Goal: Task Accomplishment & Management: Manage account settings

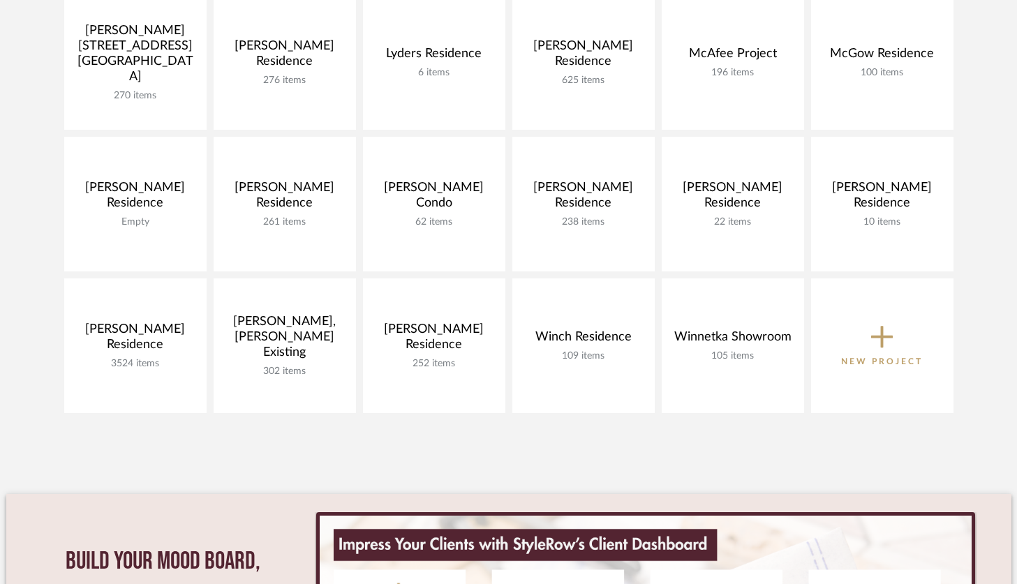
scroll to position [696, 0]
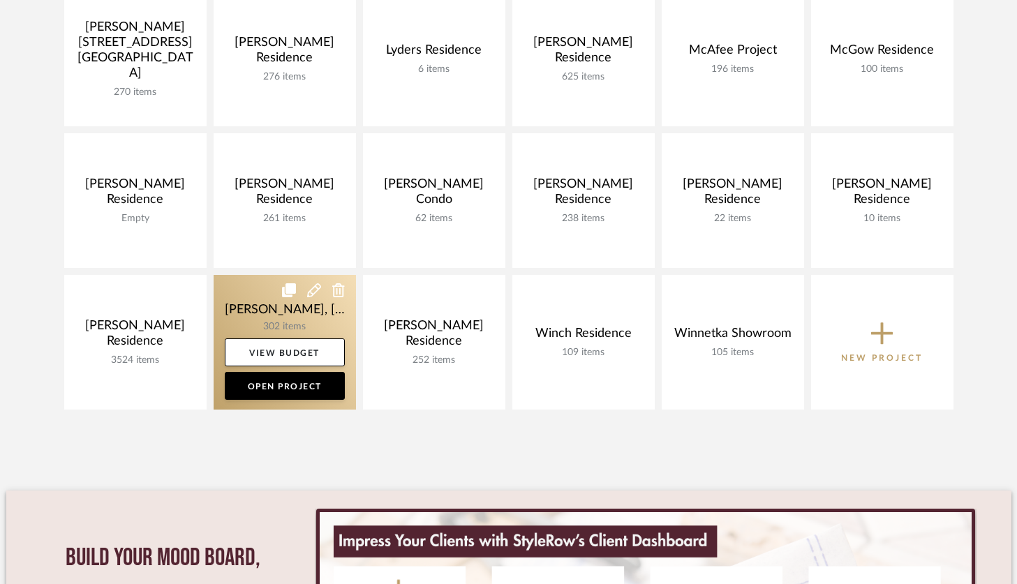
click at [248, 333] on link at bounding box center [285, 342] width 142 height 135
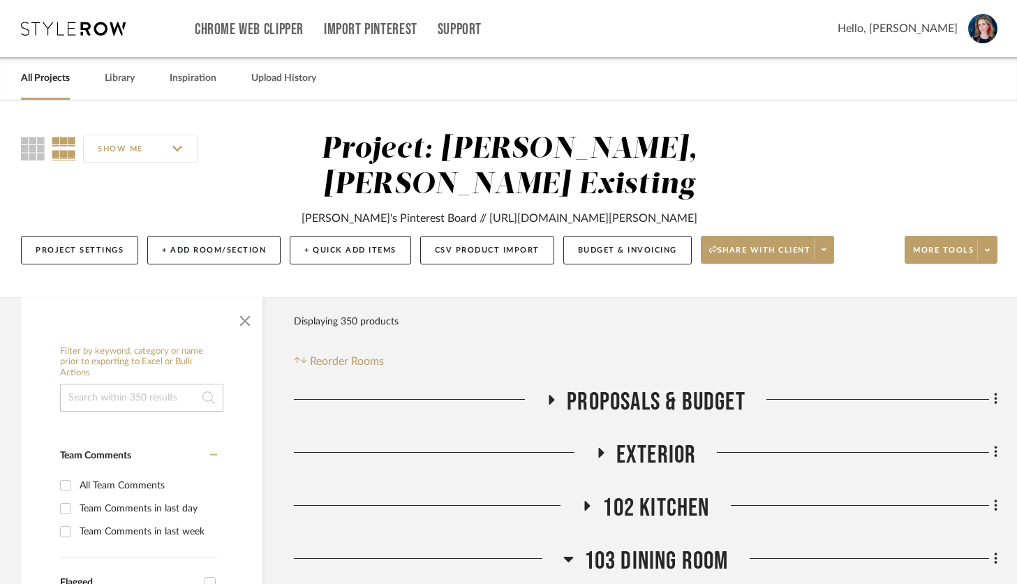
click at [22, 161] on div "SHOW ME" at bounding box center [148, 148] width 255 height 33
click at [33, 144] on icon at bounding box center [33, 149] width 24 height 24
click at [239, 327] on span "button" at bounding box center [244, 317] width 33 height 33
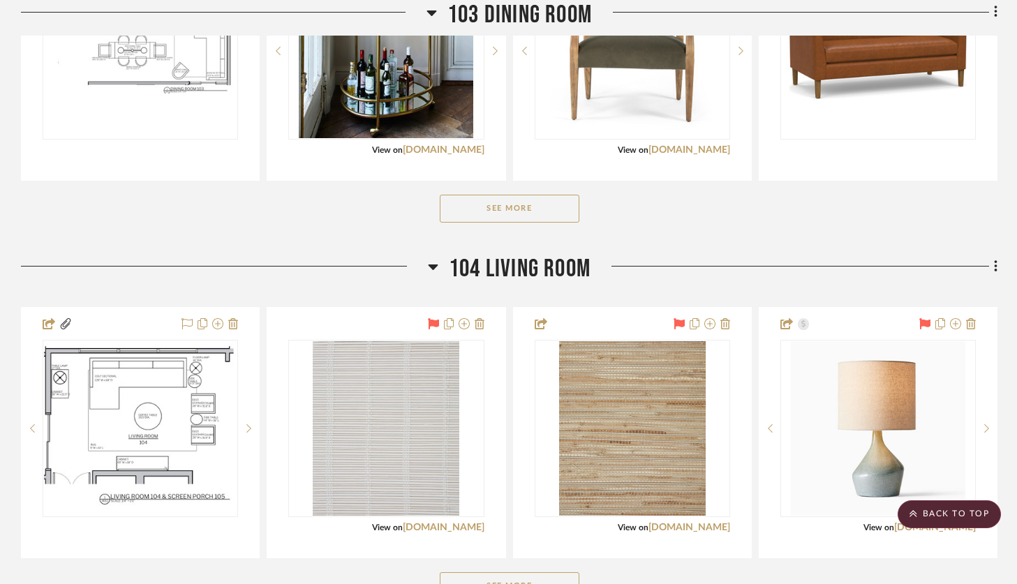
scroll to position [677, 0]
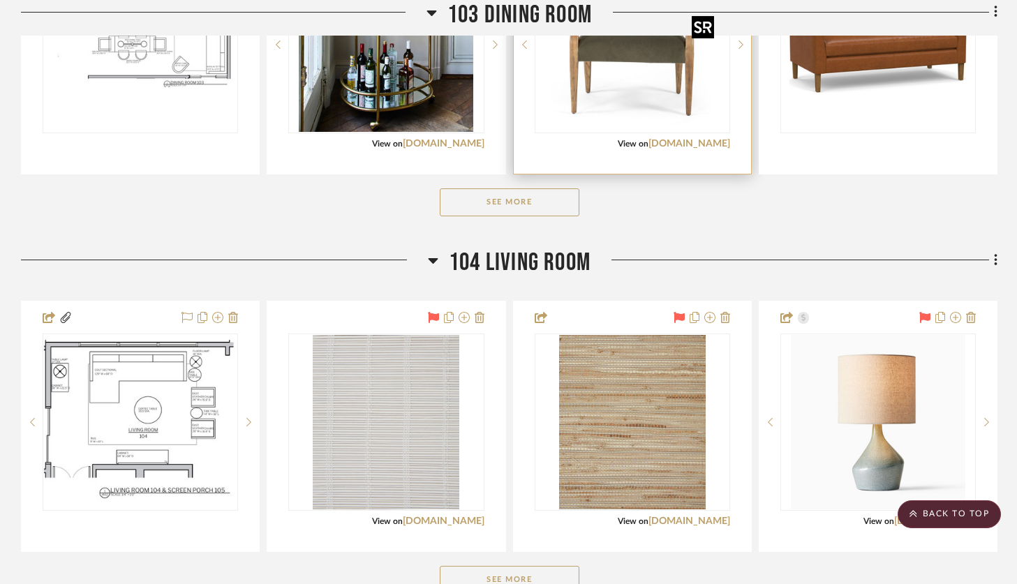
click at [0, 0] on img at bounding box center [0, 0] width 0 height 0
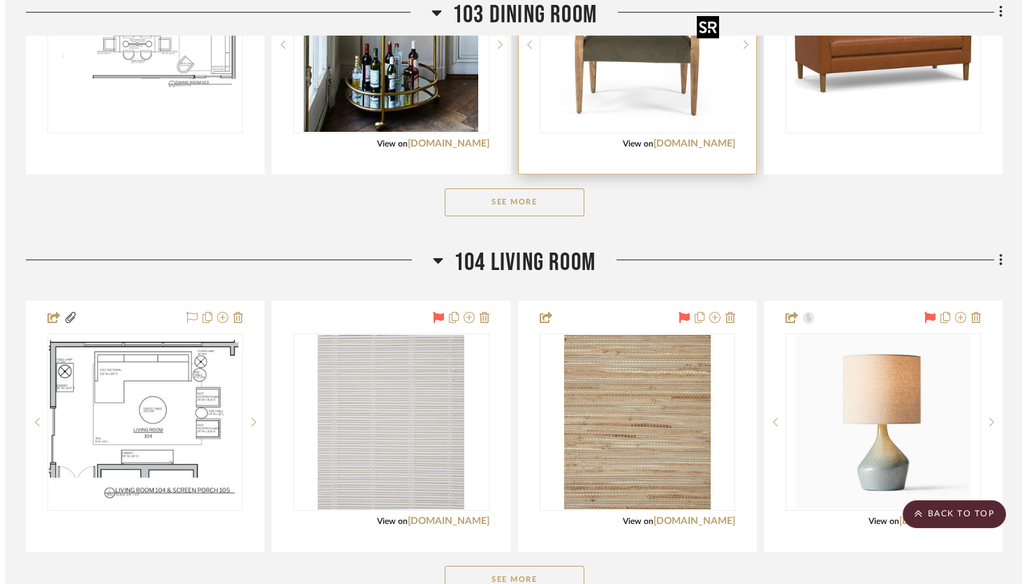
scroll to position [0, 0]
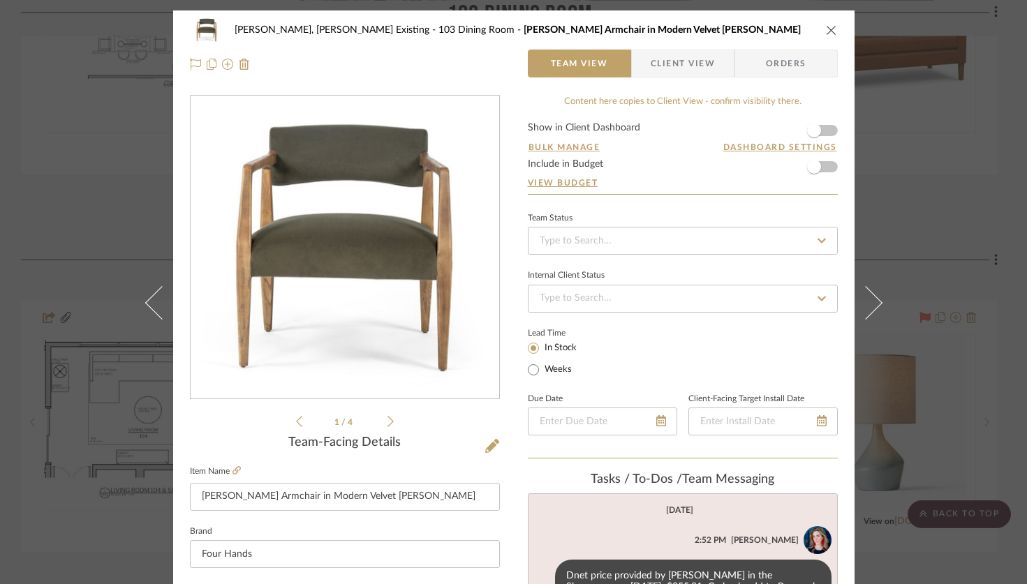
click at [824, 130] on form "Show in Client Dashboard Bulk Manage Dashboard Settings Include in Budget View …" at bounding box center [683, 158] width 310 height 71
click at [824, 131] on form "Show in Client Dashboard Bulk Manage Dashboard Settings Include in Budget View …" at bounding box center [683, 158] width 310 height 71
click at [824, 134] on form "Show in Client Dashboard Bulk Manage Dashboard Settings Include in Budget View …" at bounding box center [683, 158] width 310 height 71
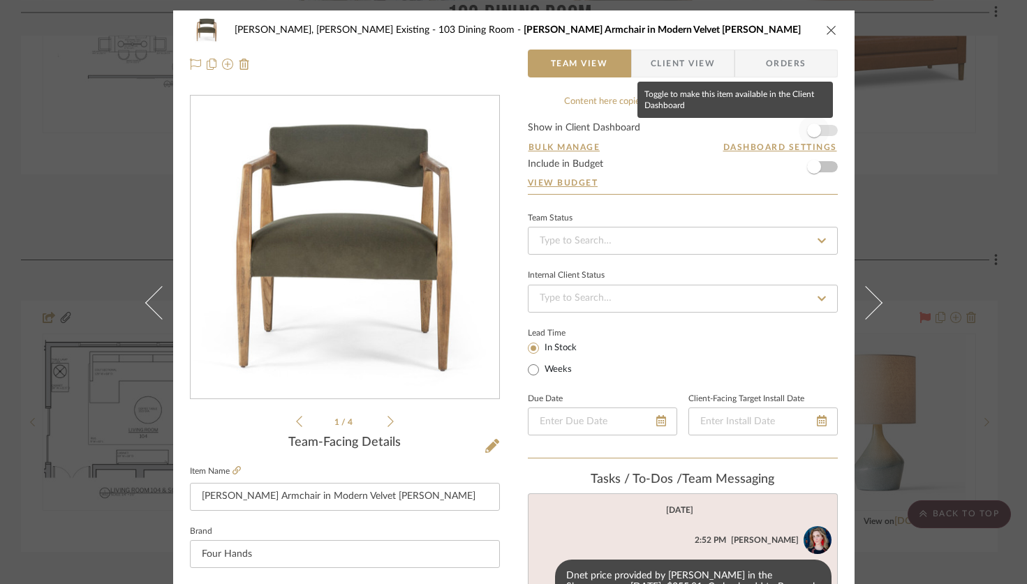
click at [823, 130] on span "button" at bounding box center [813, 130] width 31 height 31
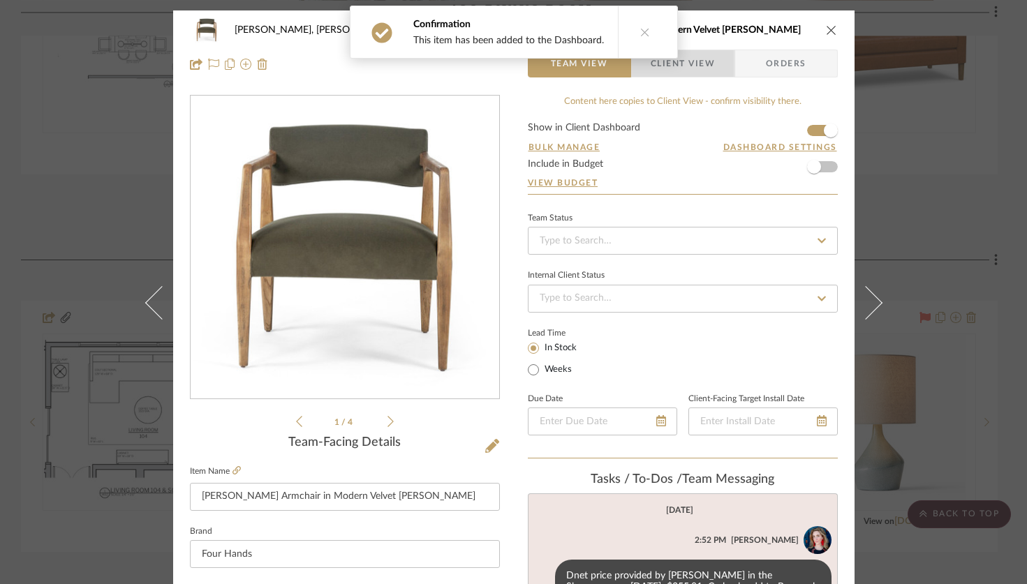
click at [687, 66] on span "Client View" at bounding box center [682, 64] width 64 height 28
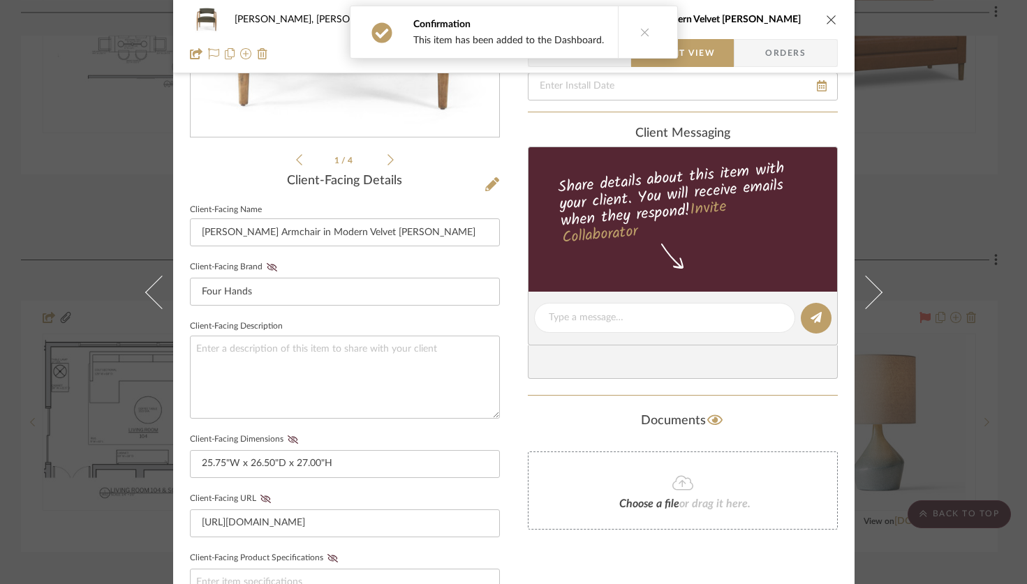
scroll to position [261, 0]
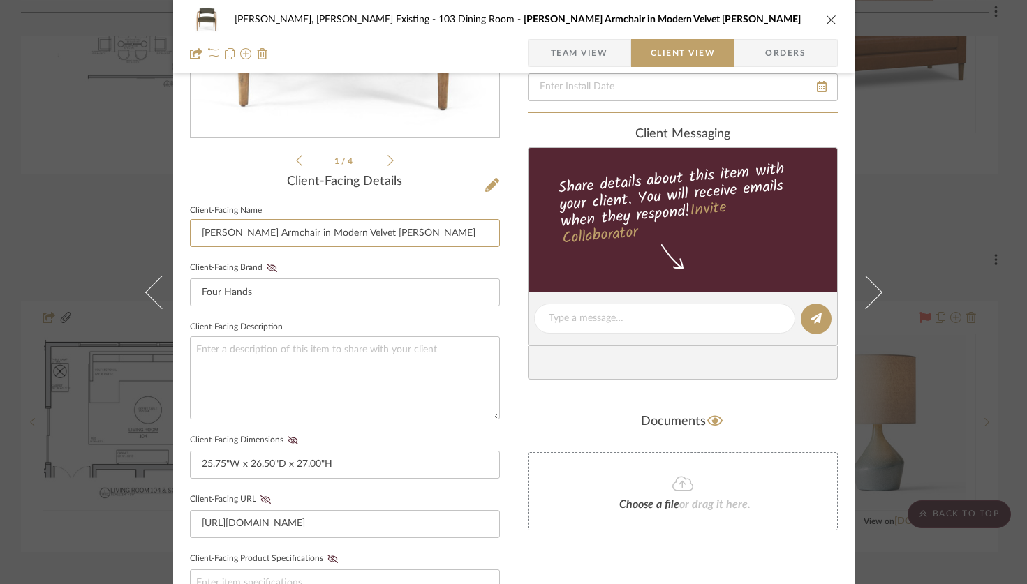
drag, startPoint x: 220, startPoint y: 236, endPoint x: 183, endPoint y: 232, distance: 37.1
click at [183, 232] on div "[PERSON_NAME], [PERSON_NAME] Existing 103 Dining Room Tyler Armchair in Modern …" at bounding box center [513, 330] width 681 height 1162
drag, startPoint x: 315, startPoint y: 231, endPoint x: 251, endPoint y: 228, distance: 64.3
click at [251, 228] on input "Armchair in Modern Velvet [PERSON_NAME]" at bounding box center [345, 233] width 310 height 28
click at [290, 234] on input "Armchair in [GEOGRAPHIC_DATA]" at bounding box center [345, 233] width 310 height 28
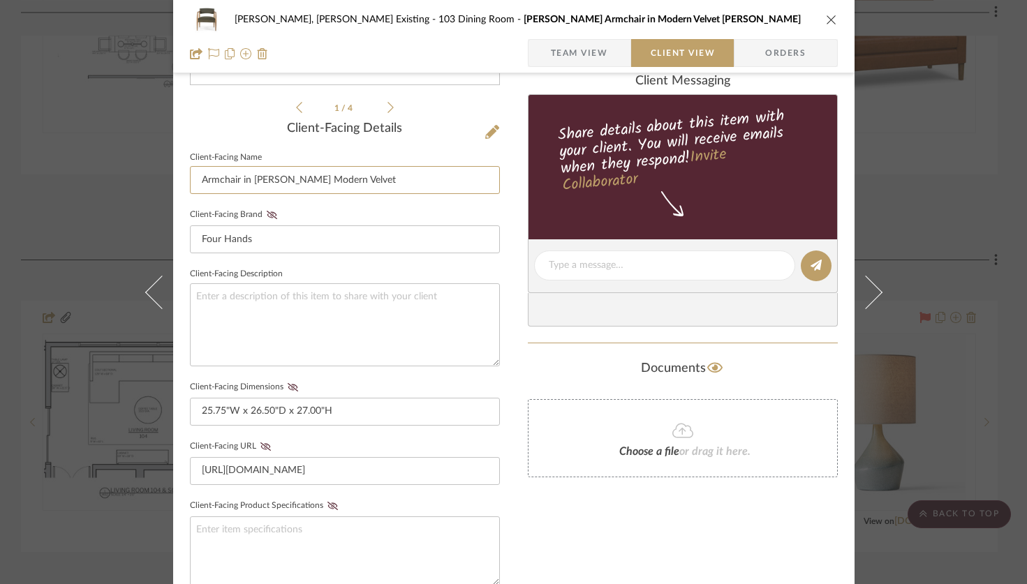
scroll to position [0, 0]
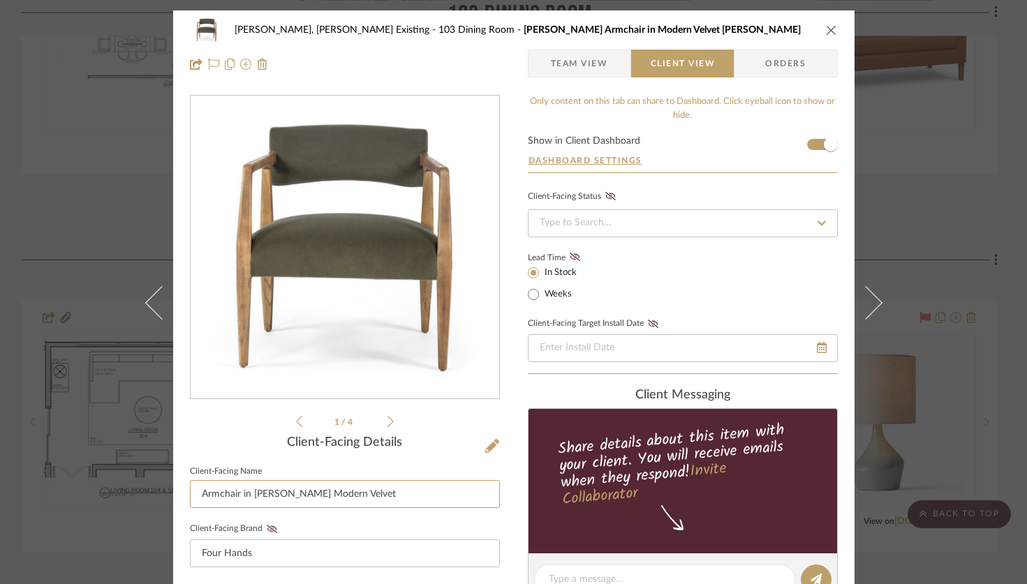
type input "Armchair in [PERSON_NAME] Modern Velvet"
click at [826, 33] on icon "close" at bounding box center [831, 29] width 11 height 11
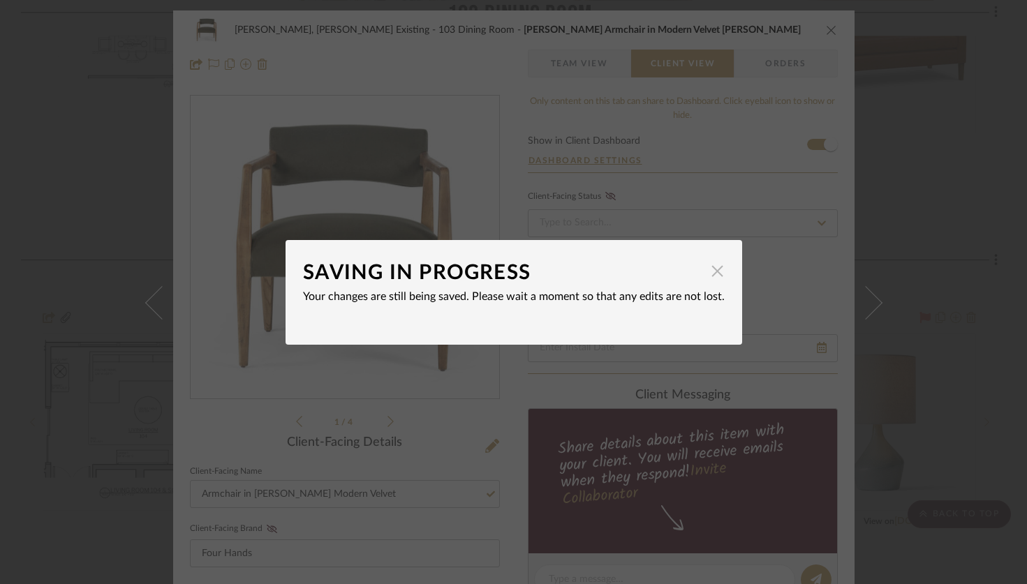
click at [710, 271] on span "button" at bounding box center [717, 272] width 28 height 28
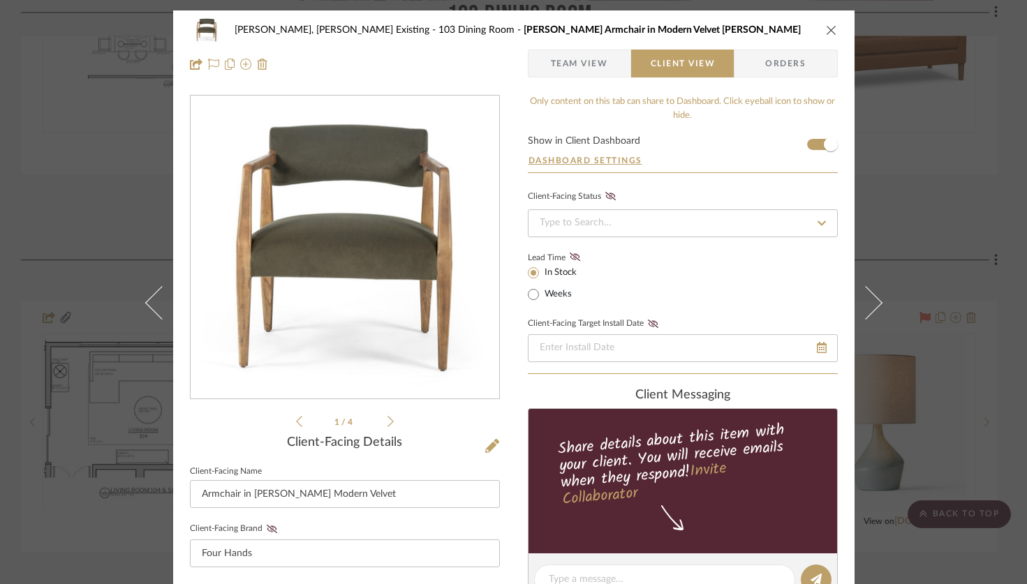
click at [826, 32] on icon "close" at bounding box center [831, 29] width 11 height 11
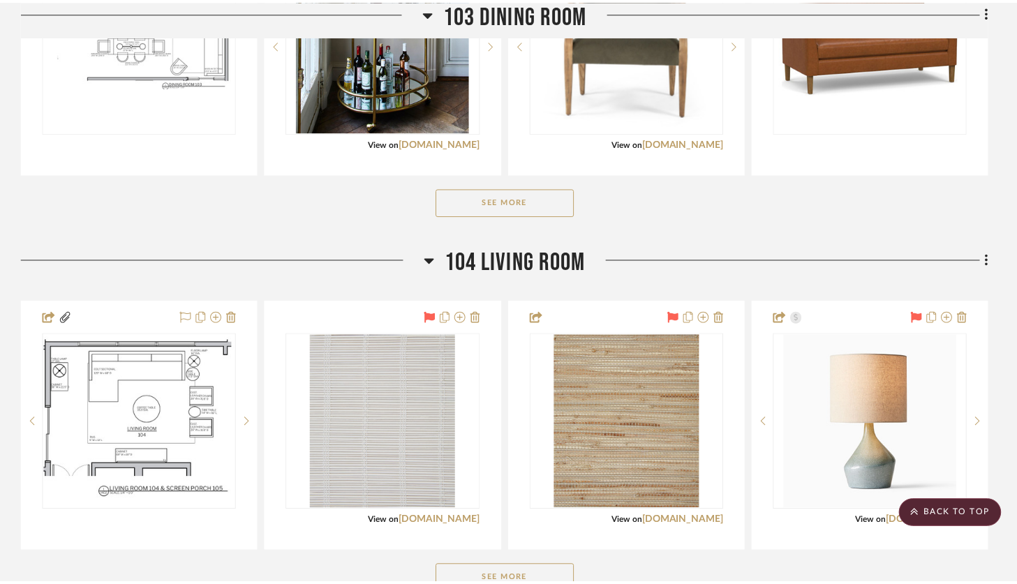
scroll to position [677, 0]
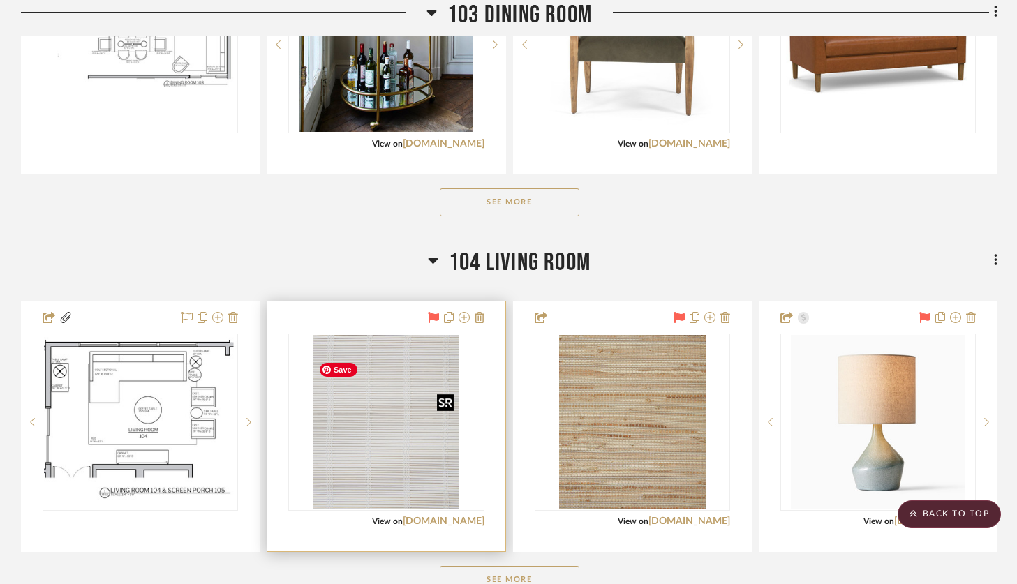
click at [375, 457] on img "0" at bounding box center [386, 422] width 147 height 174
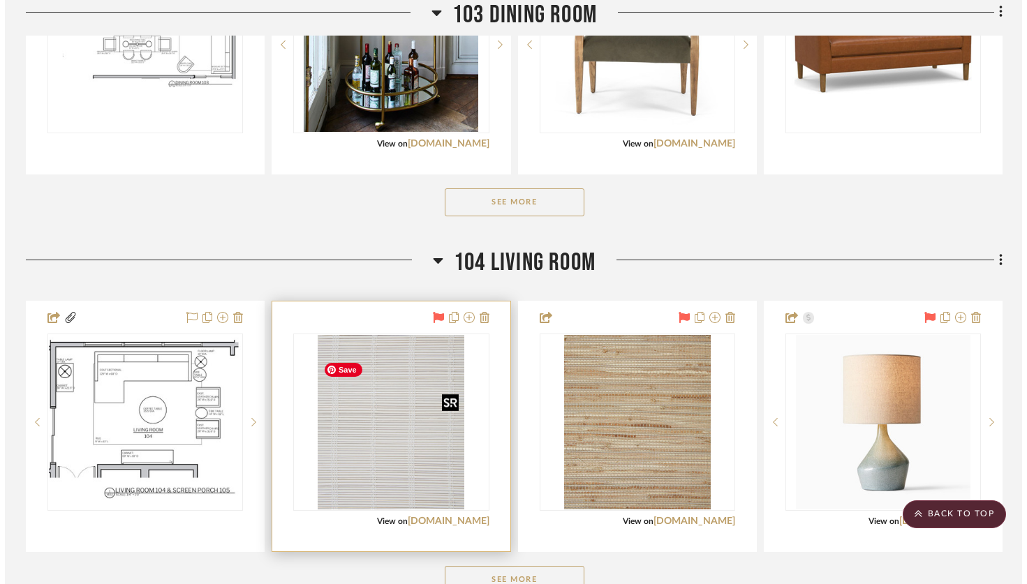
scroll to position [0, 0]
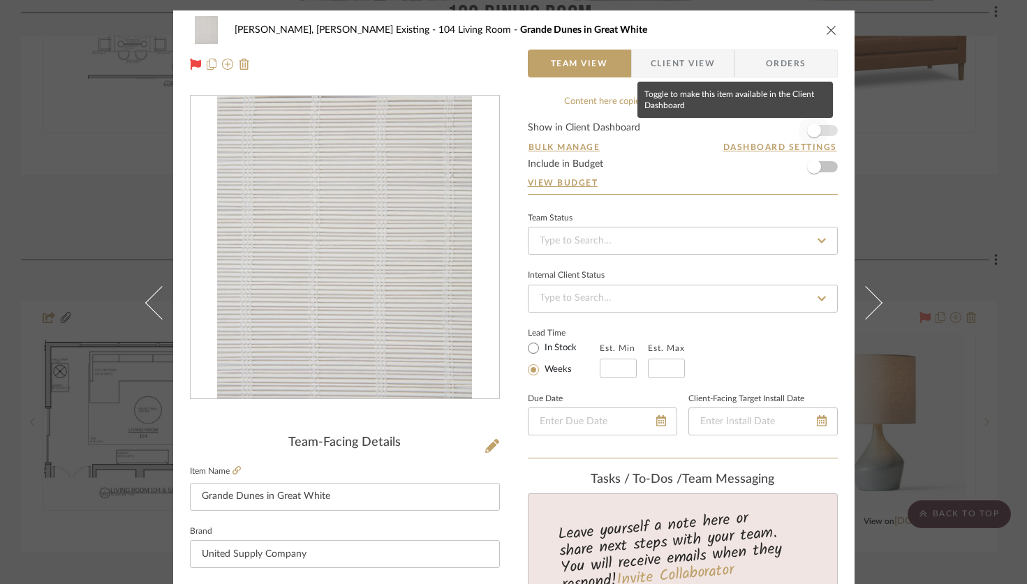
click at [820, 133] on span "button" at bounding box center [813, 130] width 31 height 31
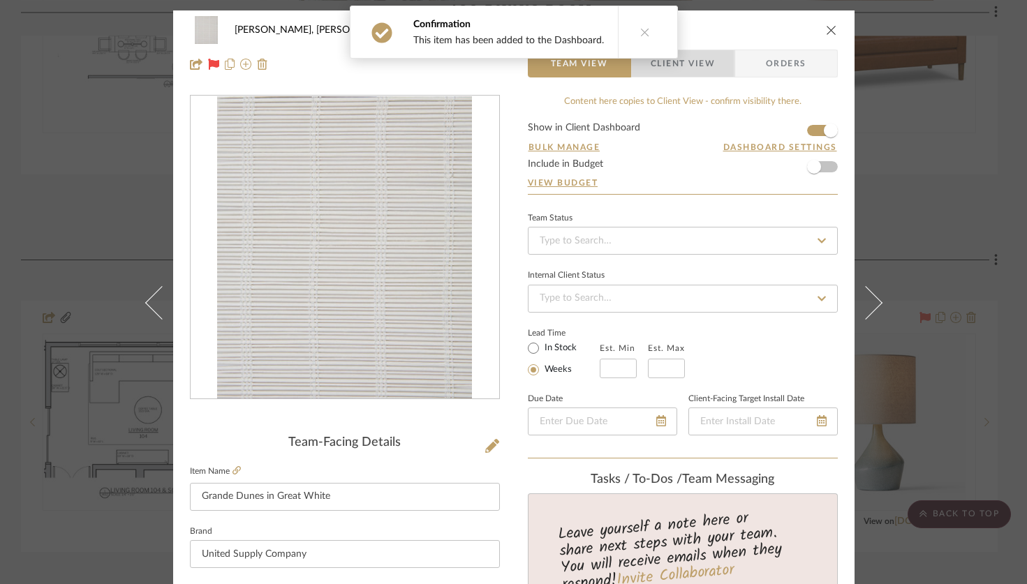
click at [705, 70] on span "Client View" at bounding box center [682, 64] width 64 height 28
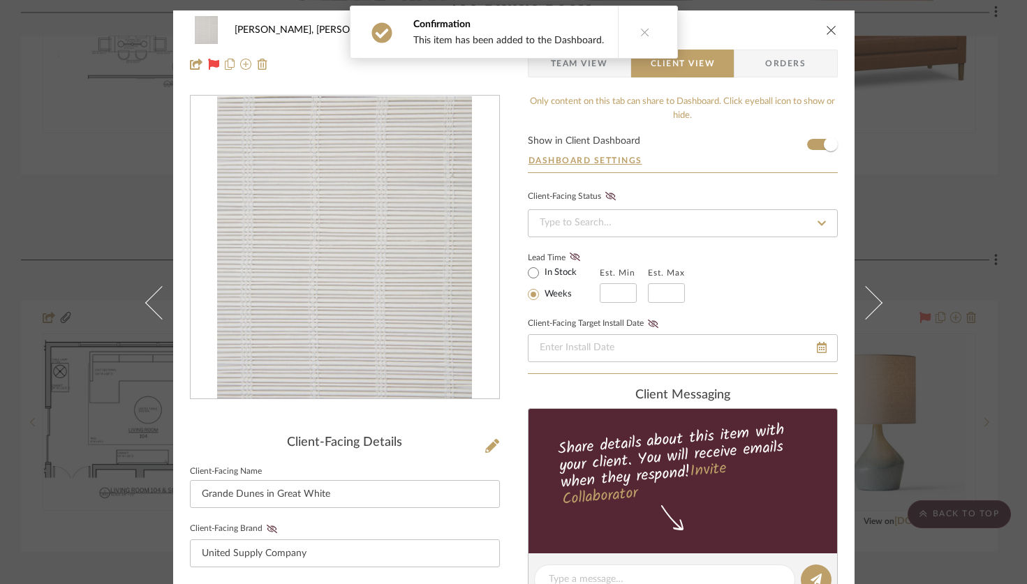
click at [826, 28] on icon "close" at bounding box center [831, 29] width 11 height 11
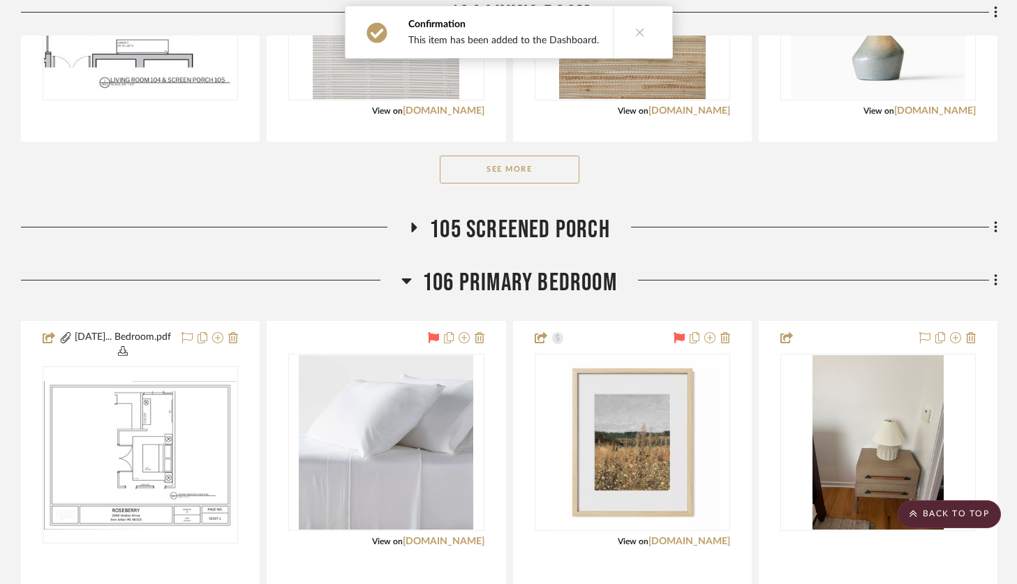
scroll to position [1100, 0]
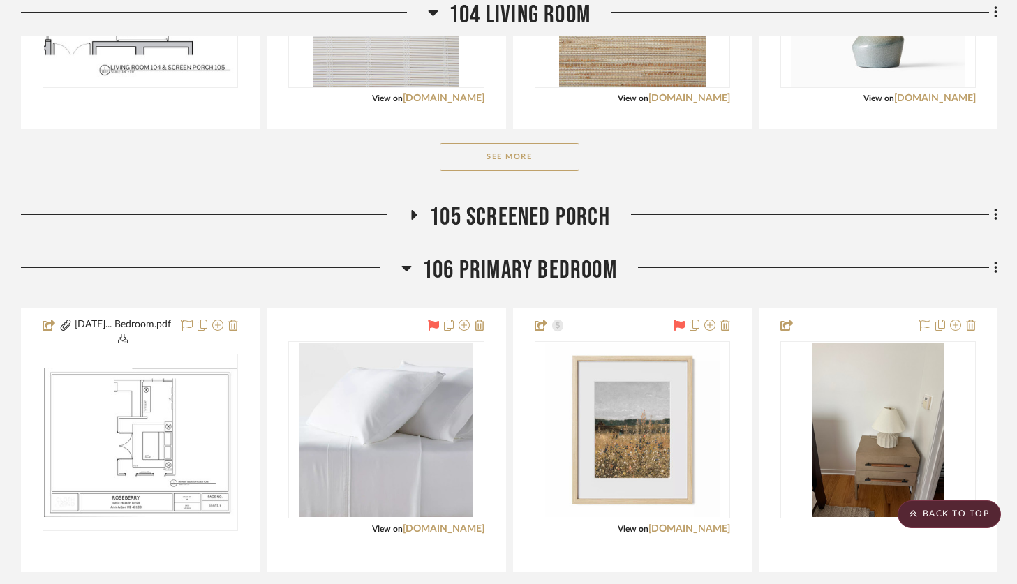
click at [525, 171] on button "See More" at bounding box center [510, 157] width 140 height 28
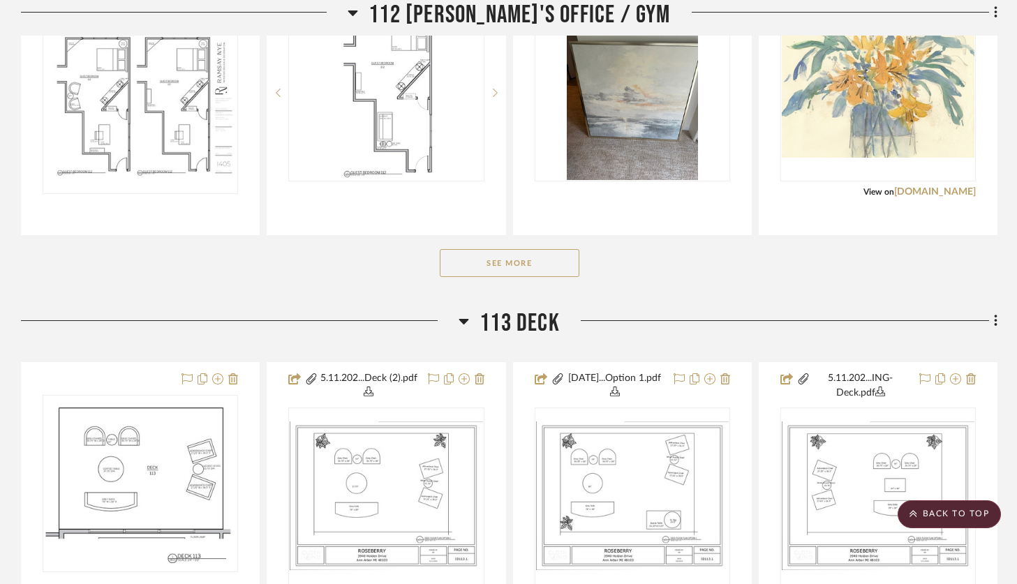
scroll to position [4064, 0]
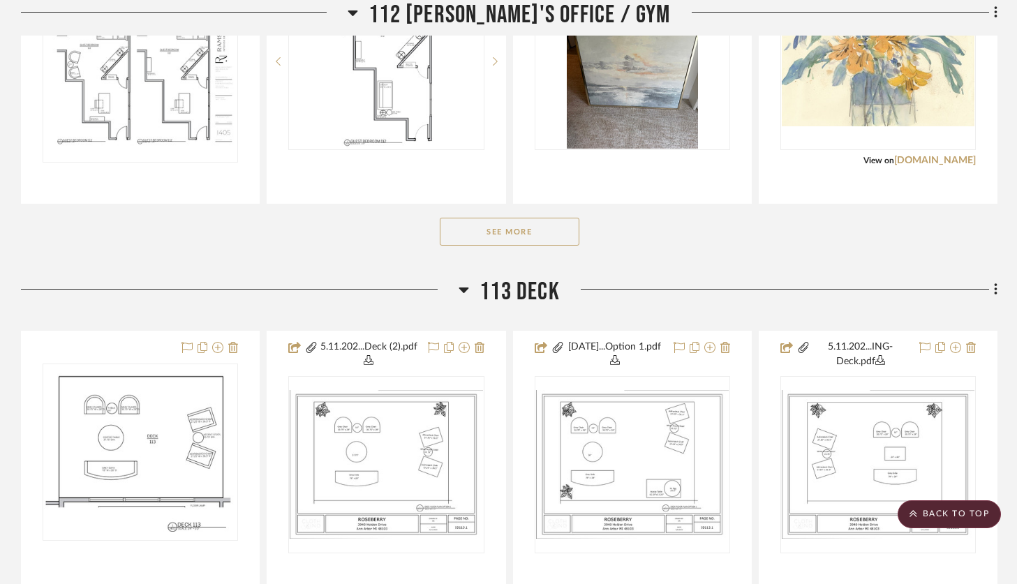
click at [513, 246] on button "See More" at bounding box center [510, 232] width 140 height 28
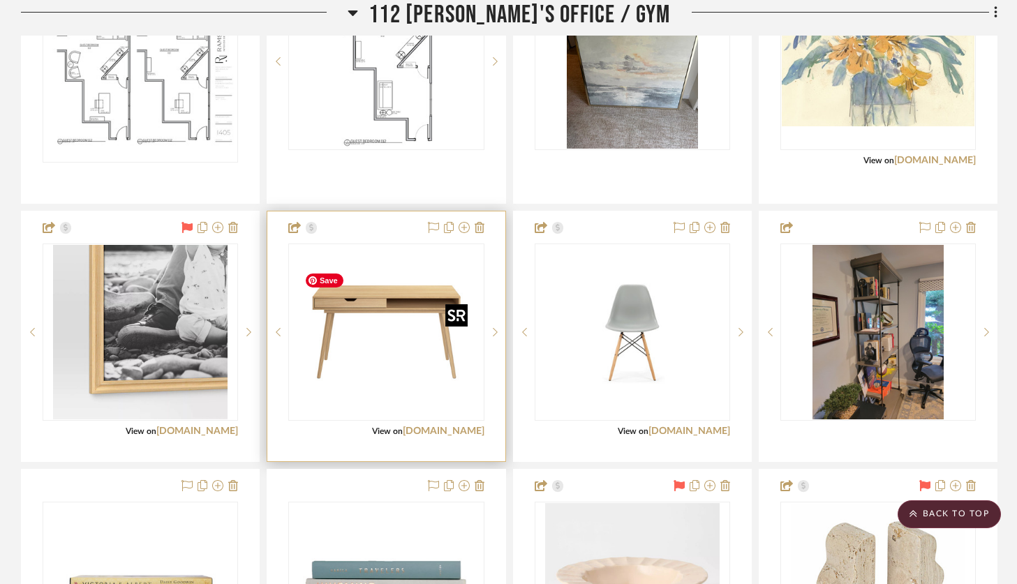
click at [402, 369] on img "0" at bounding box center [386, 332] width 174 height 174
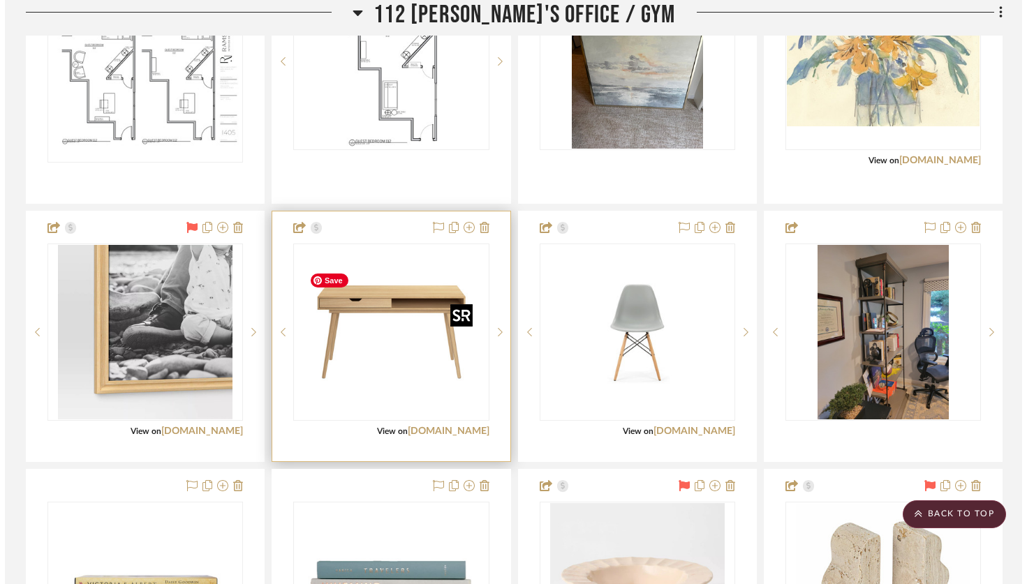
scroll to position [0, 0]
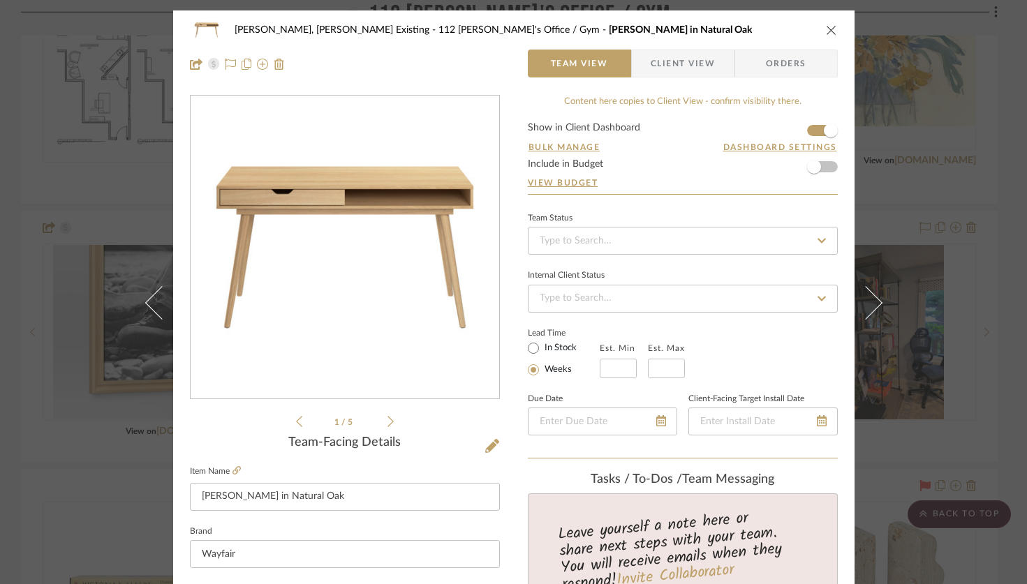
click at [826, 28] on icon "close" at bounding box center [831, 29] width 11 height 11
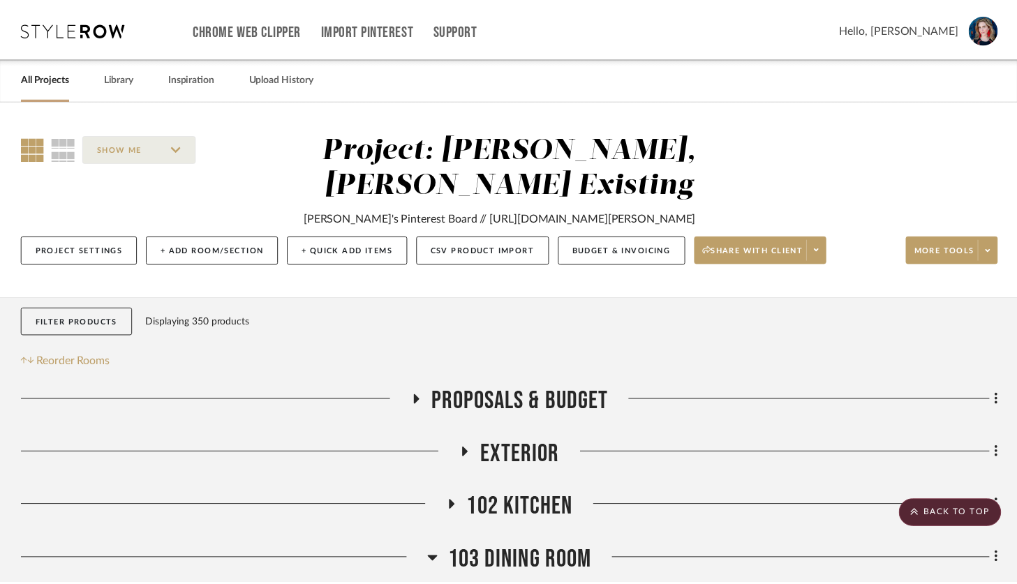
scroll to position [4064, 0]
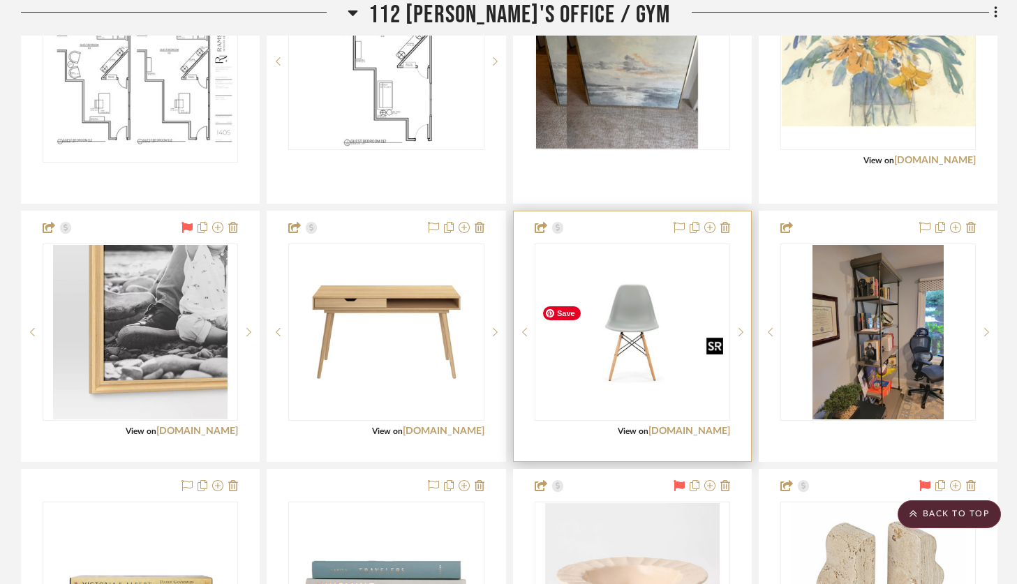
click at [0, 0] on img at bounding box center [0, 0] width 0 height 0
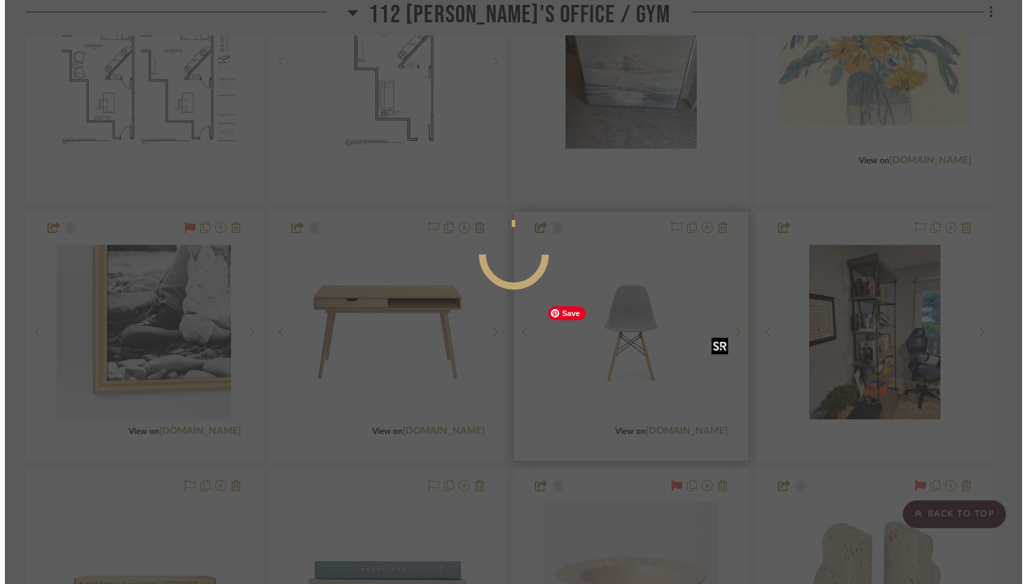
scroll to position [0, 0]
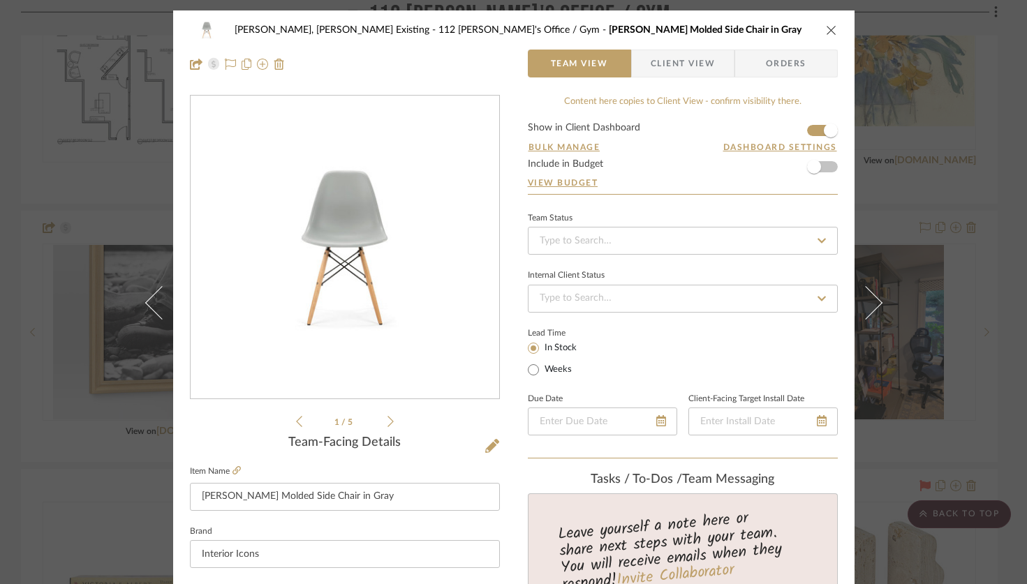
click at [826, 33] on icon "close" at bounding box center [831, 29] width 11 height 11
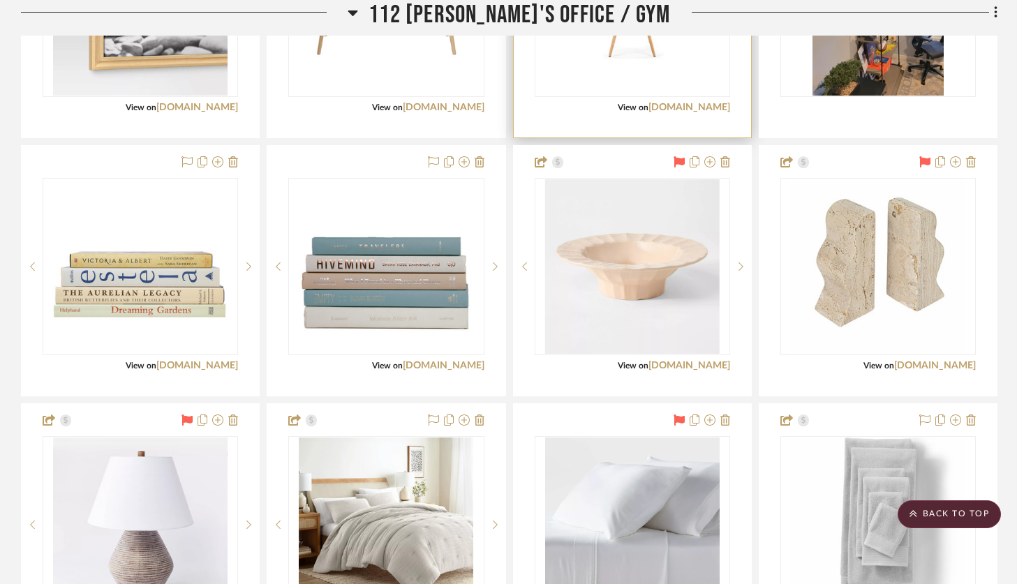
scroll to position [4371, 0]
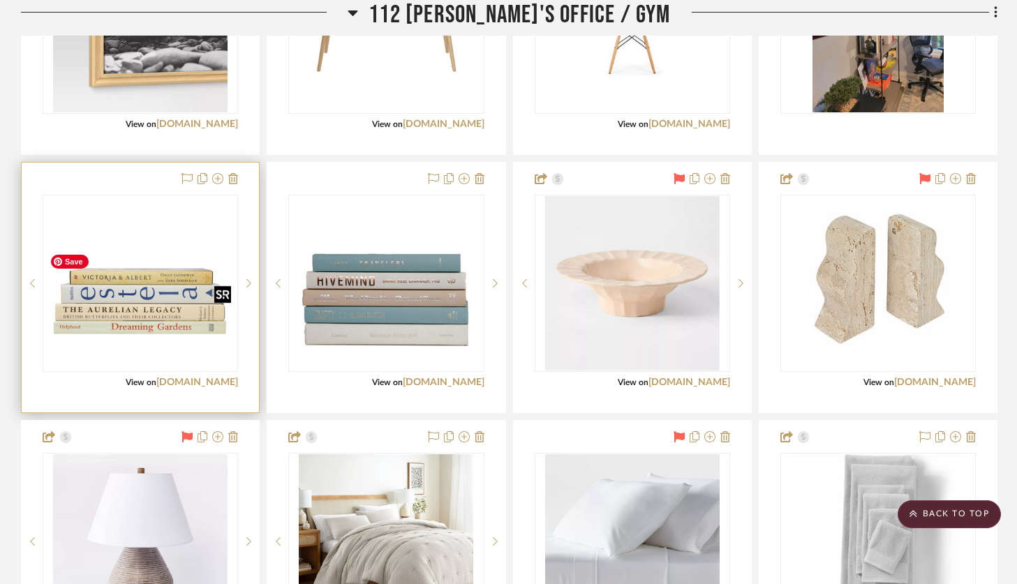
click at [0, 0] on img at bounding box center [0, 0] width 0 height 0
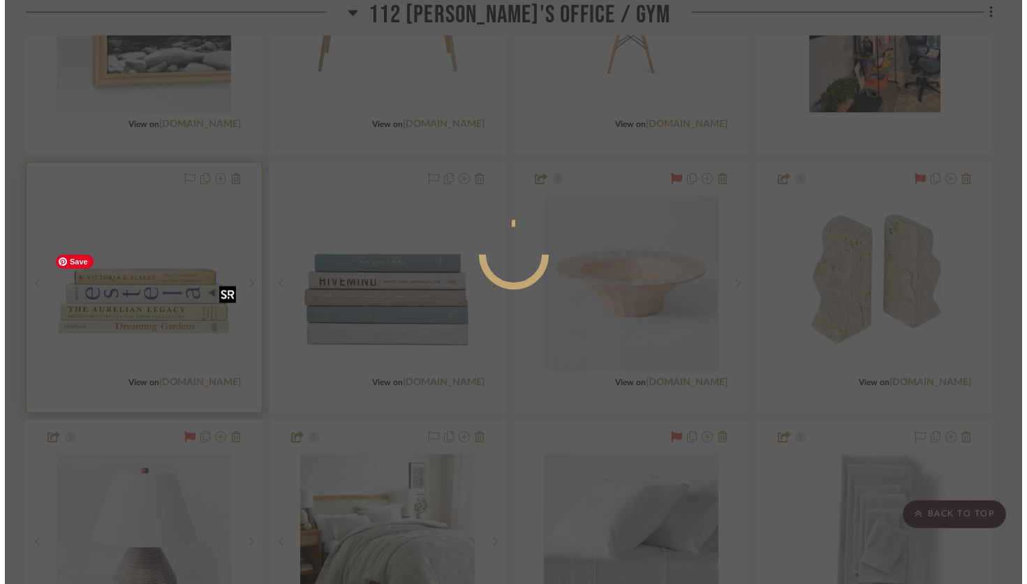
scroll to position [0, 0]
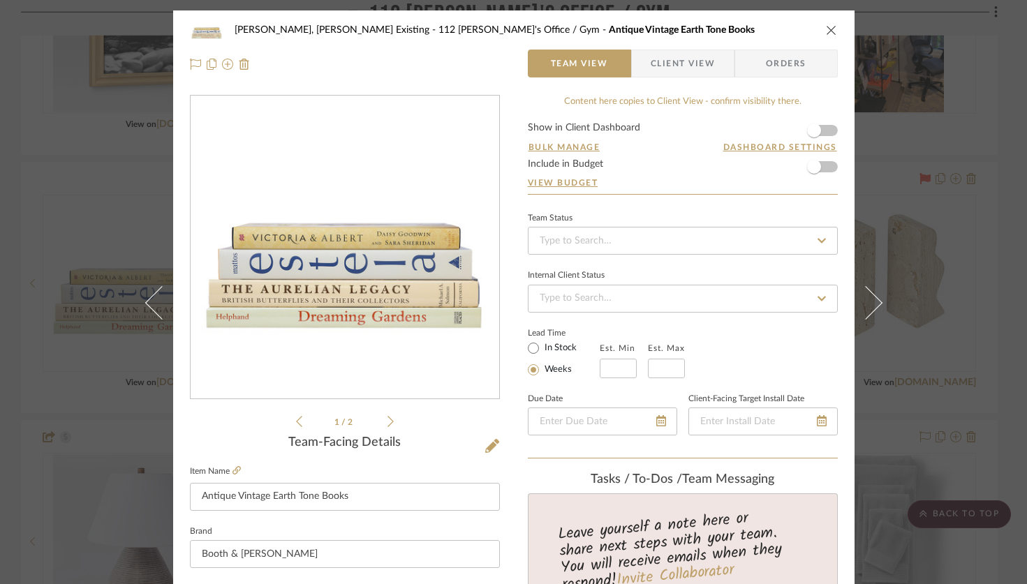
click at [824, 133] on form "Show in Client Dashboard Bulk Manage Dashboard Settings Include in Budget View …" at bounding box center [683, 158] width 310 height 71
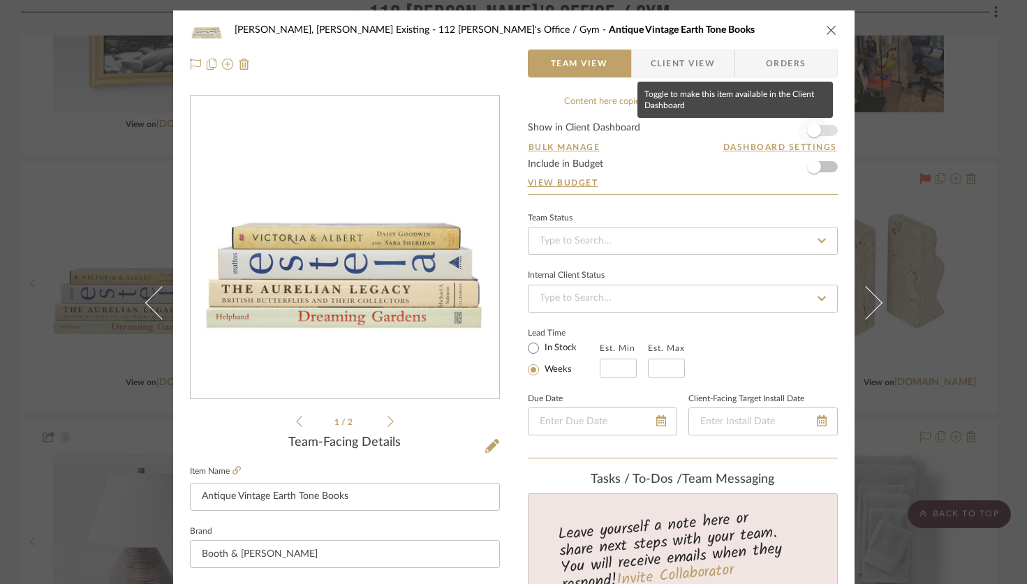
click at [820, 129] on span "button" at bounding box center [813, 130] width 31 height 31
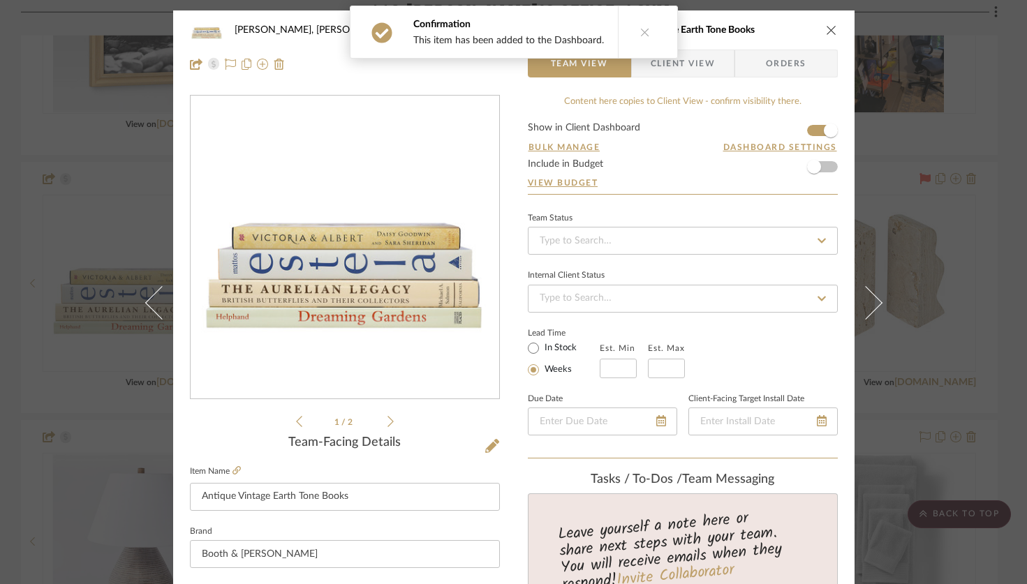
click at [828, 31] on icon "close" at bounding box center [831, 29] width 11 height 11
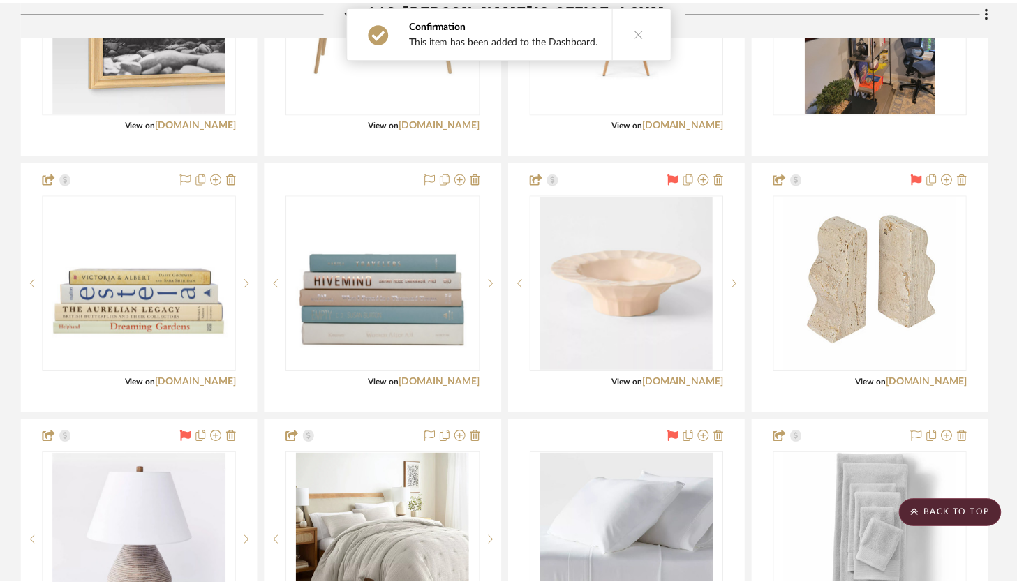
scroll to position [4371, 0]
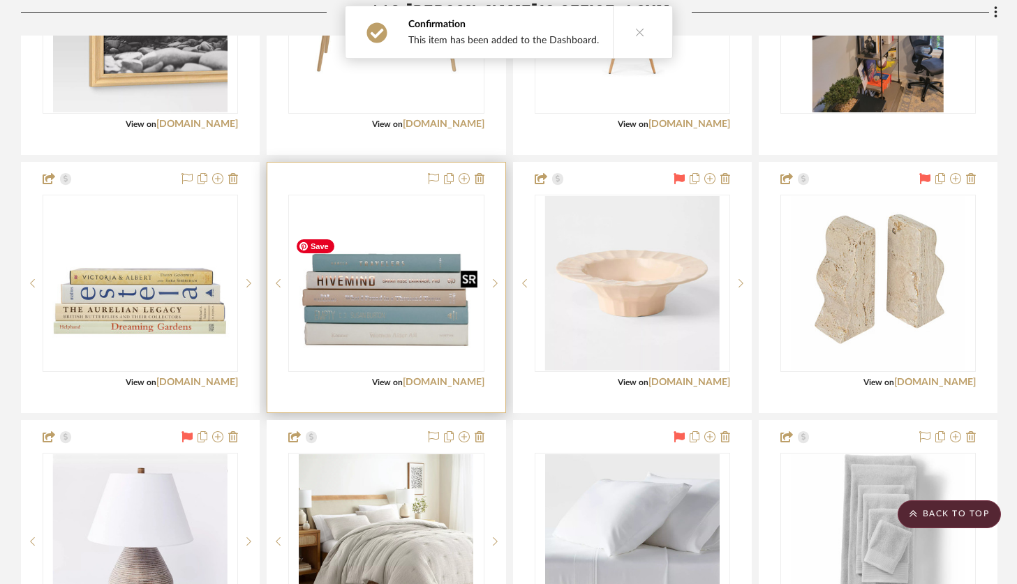
click at [406, 340] on img "0" at bounding box center [386, 283] width 193 height 144
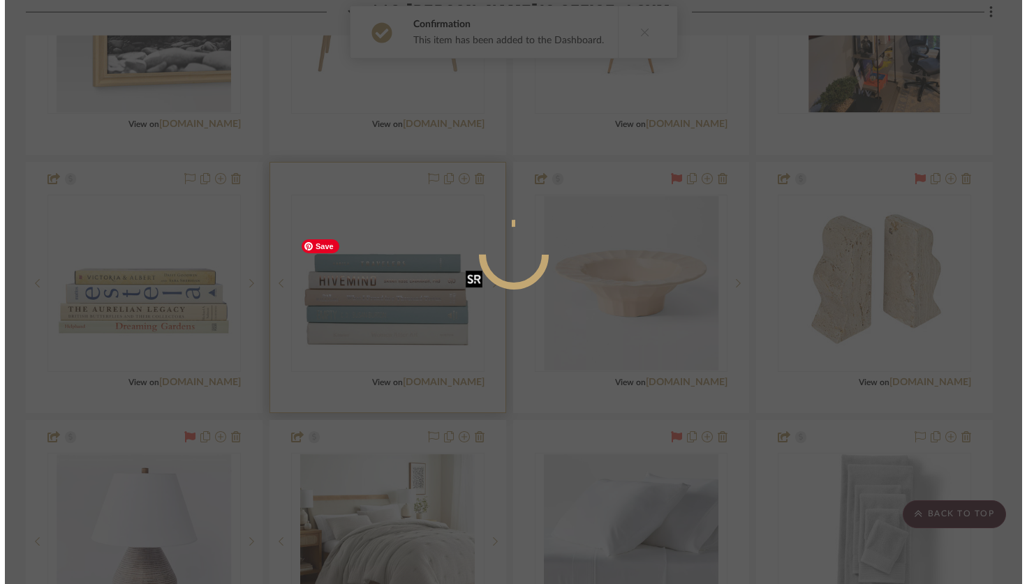
scroll to position [0, 0]
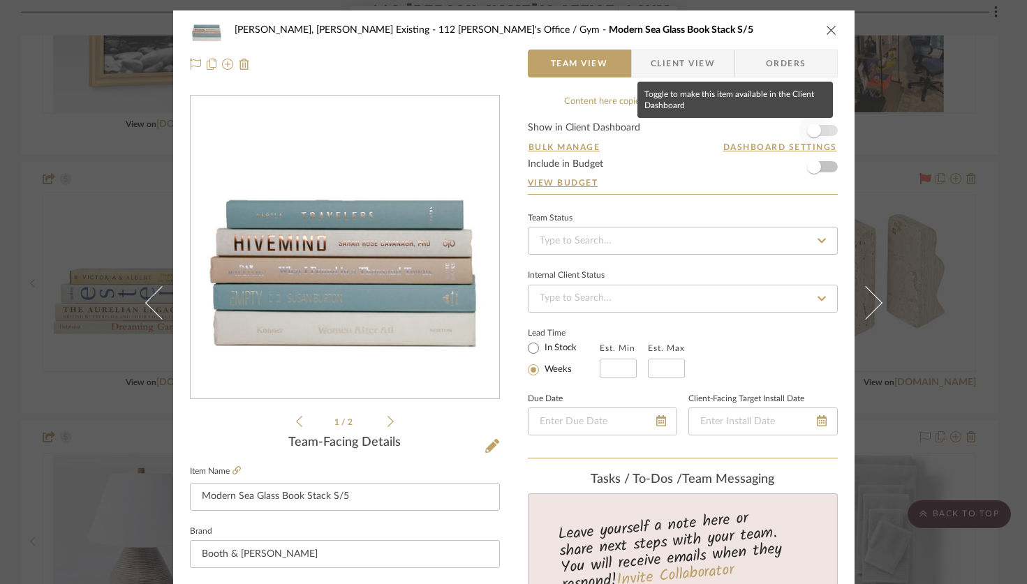
click at [821, 131] on span "button" at bounding box center [813, 130] width 31 height 31
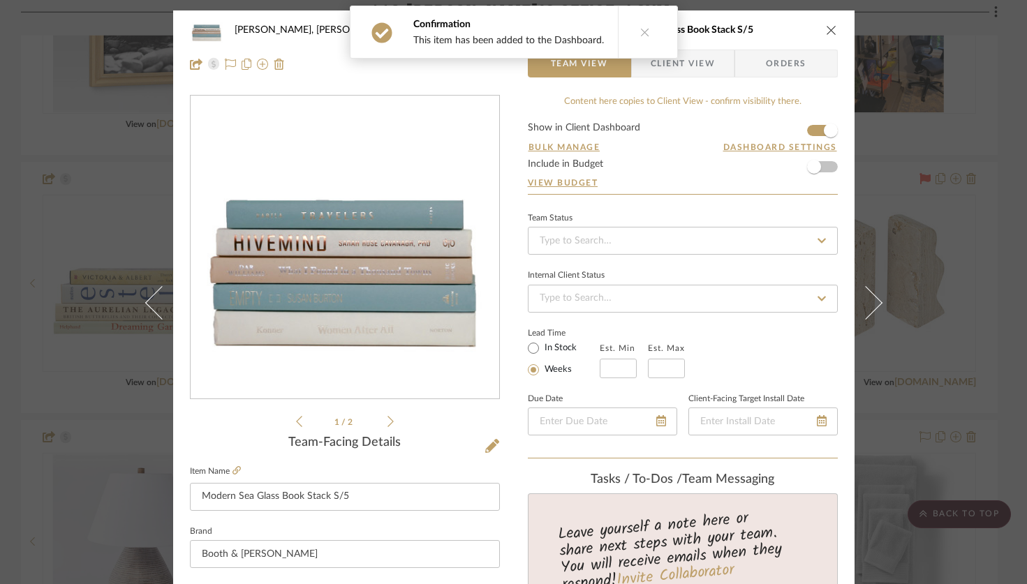
click at [826, 30] on icon "close" at bounding box center [831, 29] width 11 height 11
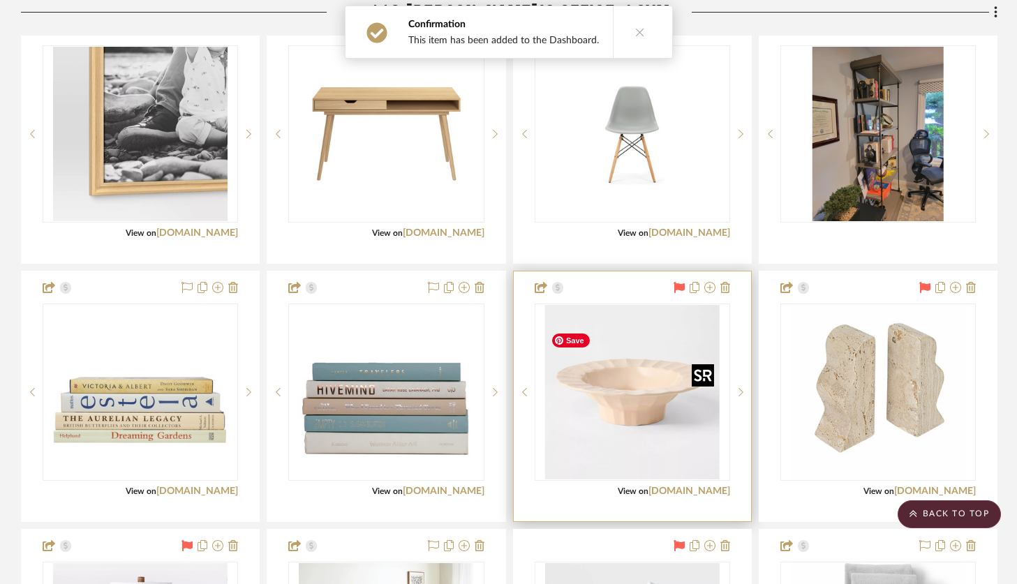
scroll to position [4251, 0]
